Goal: Task Accomplishment & Management: Use online tool/utility

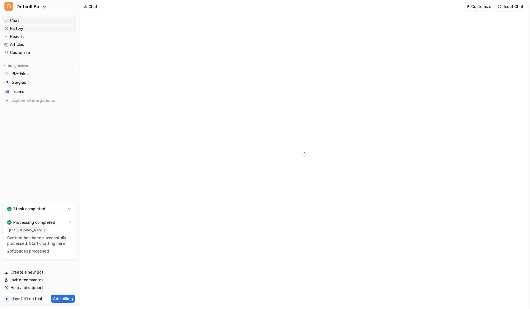
click at [20, 27] on link "History" at bounding box center [39, 29] width 75 height 8
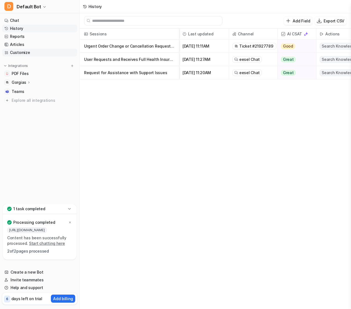
click at [29, 52] on link "Customize" at bounding box center [39, 53] width 75 height 8
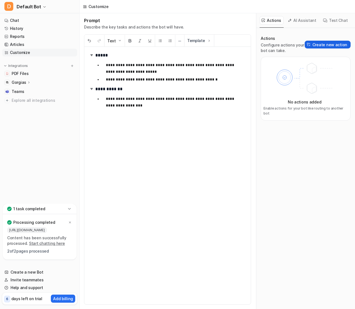
click at [316, 48] on button "Create new action" at bounding box center [327, 45] width 46 height 8
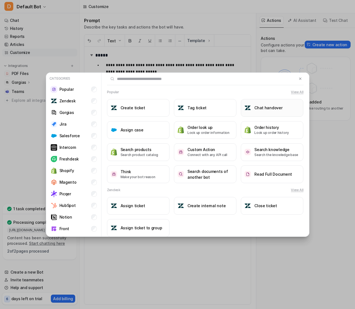
click at [254, 105] on h3 "Chat handover" at bounding box center [268, 108] width 28 height 6
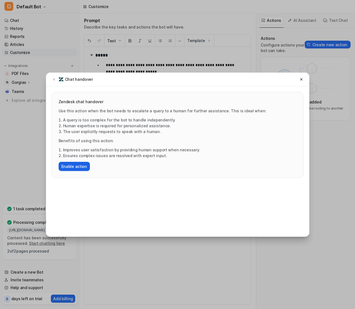
click at [66, 166] on button "Enable action" at bounding box center [74, 166] width 31 height 9
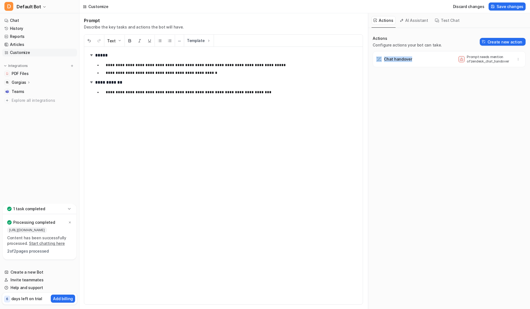
drag, startPoint x: 415, startPoint y: 61, endPoint x: 375, endPoint y: 61, distance: 40.3
click at [375, 61] on span "Chat handover Prompt needs mention of zendesk_chat_handover" at bounding box center [449, 59] width 153 height 16
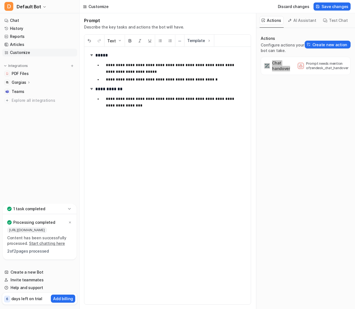
scroll to position [0, 14]
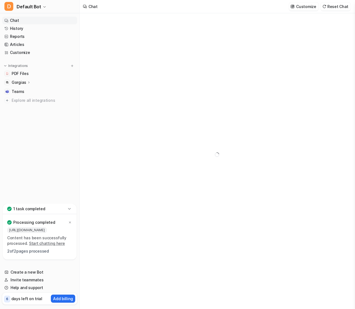
type textarea "**********"
